Goal: Entertainment & Leisure: Consume media (video, audio)

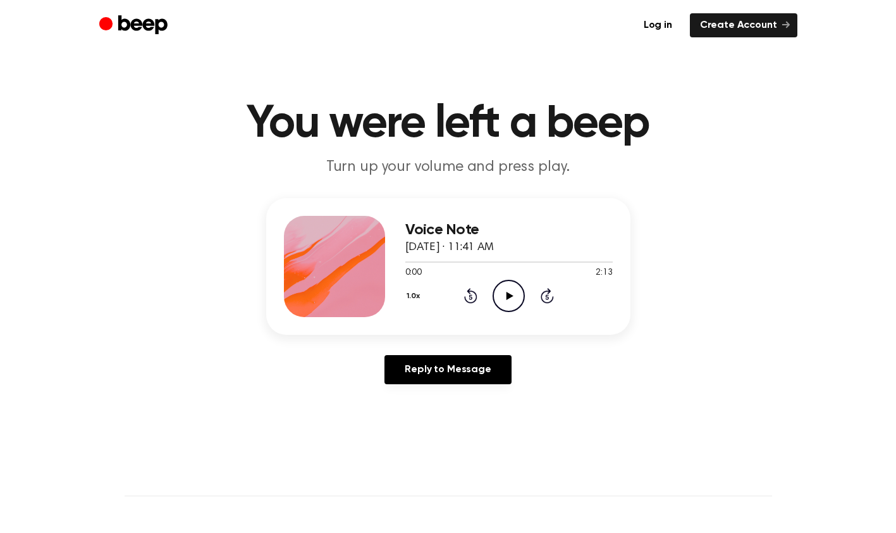
click at [501, 301] on icon "Play Audio" at bounding box center [509, 296] width 32 height 32
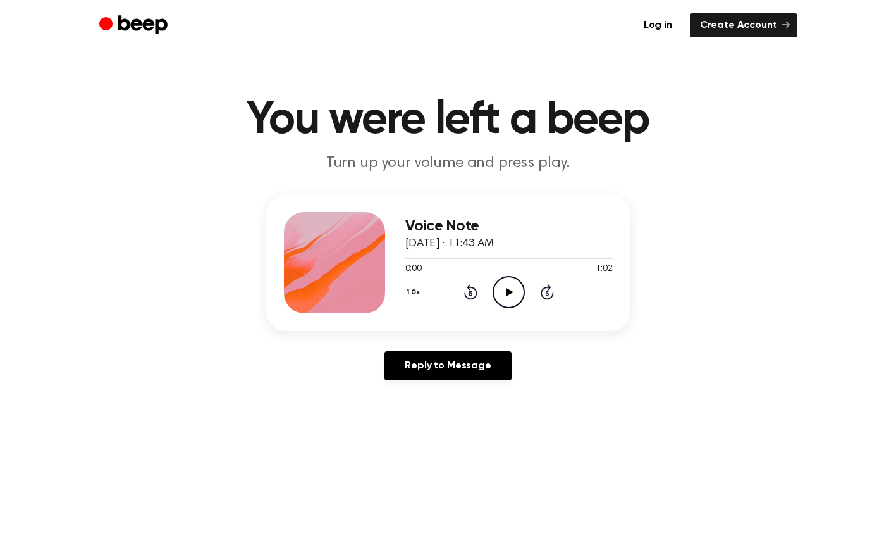
click at [42, 6] on header "Log in Create Account" at bounding box center [448, 25] width 896 height 51
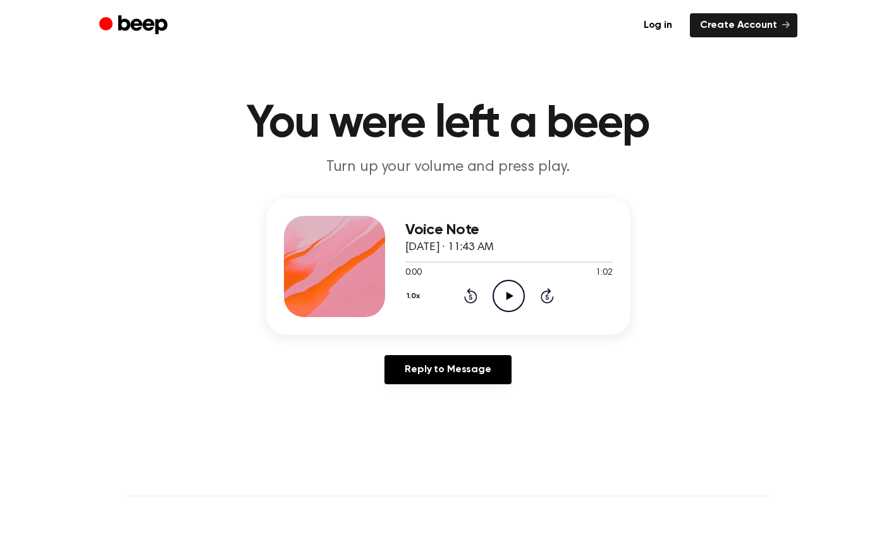
click at [507, 298] on icon at bounding box center [510, 296] width 7 height 8
click at [505, 304] on icon "Pause Audio" at bounding box center [509, 296] width 32 height 32
click at [584, 262] on span at bounding box center [586, 262] width 10 height 10
click at [543, 259] on div at bounding box center [508, 261] width 207 height 10
click at [530, 260] on div at bounding box center [508, 261] width 207 height 10
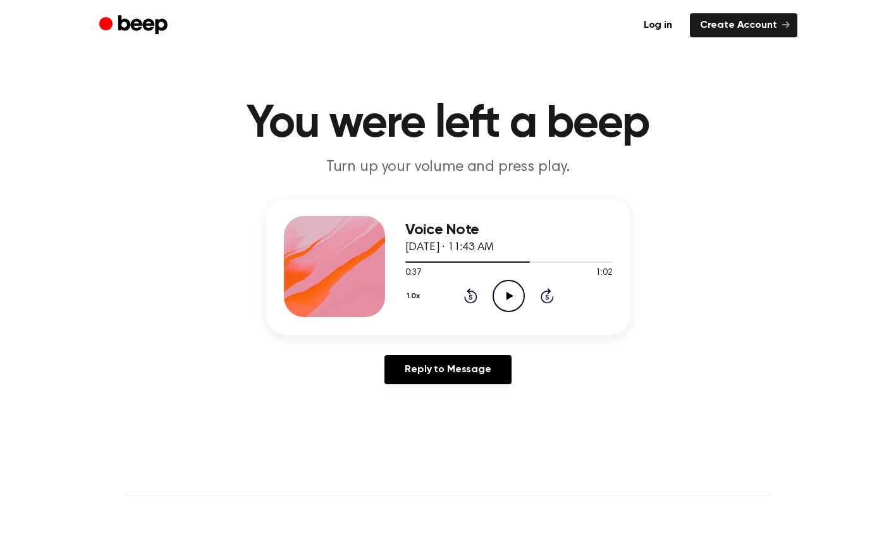
click at [510, 298] on icon "Play Audio" at bounding box center [509, 296] width 32 height 32
click at [507, 295] on icon at bounding box center [510, 296] width 7 height 8
click at [510, 288] on icon "Play Audio" at bounding box center [509, 296] width 32 height 32
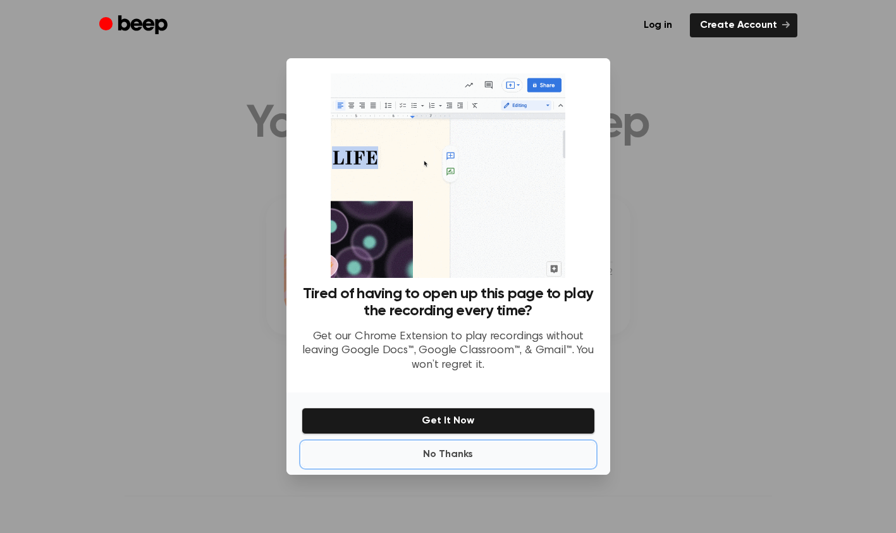
click at [450, 458] on button "No Thanks" at bounding box center [448, 453] width 293 height 25
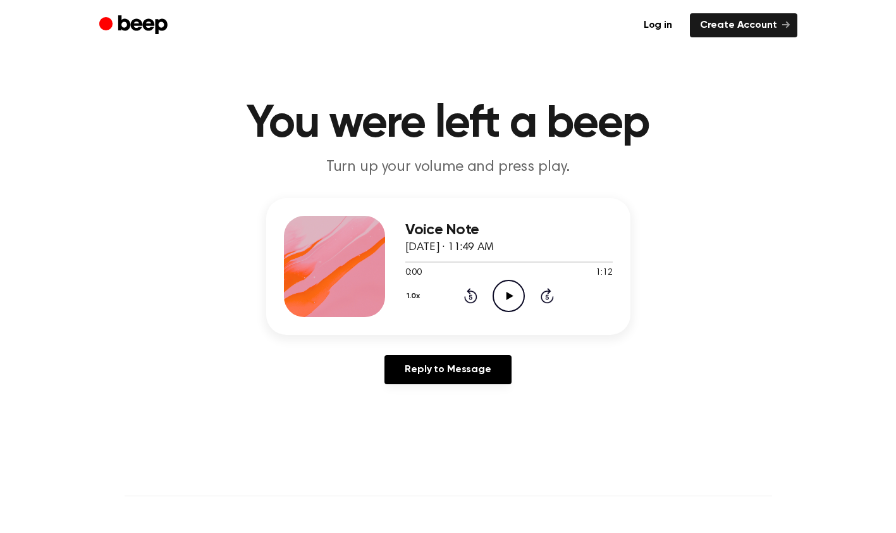
click at [508, 295] on icon at bounding box center [510, 296] width 7 height 8
click at [464, 299] on icon "Rewind 5 seconds" at bounding box center [471, 295] width 14 height 16
click at [465, 297] on icon at bounding box center [470, 295] width 13 height 15
click at [468, 298] on icon "Rewind 5 seconds" at bounding box center [471, 295] width 14 height 16
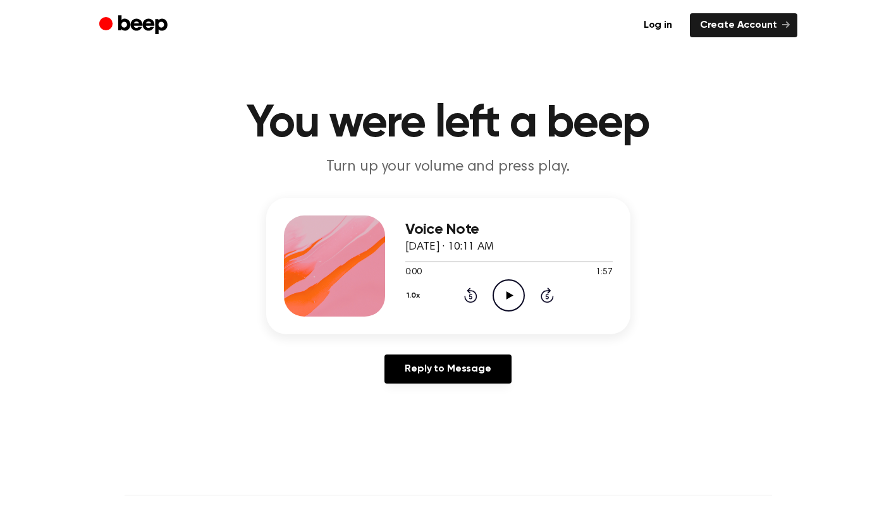
click at [510, 292] on icon "Play Audio" at bounding box center [509, 296] width 32 height 32
click at [510, 299] on icon "Play Audio" at bounding box center [509, 296] width 32 height 32
click at [502, 302] on icon "Play Audio" at bounding box center [509, 296] width 32 height 32
